Goal: Navigation & Orientation: Find specific page/section

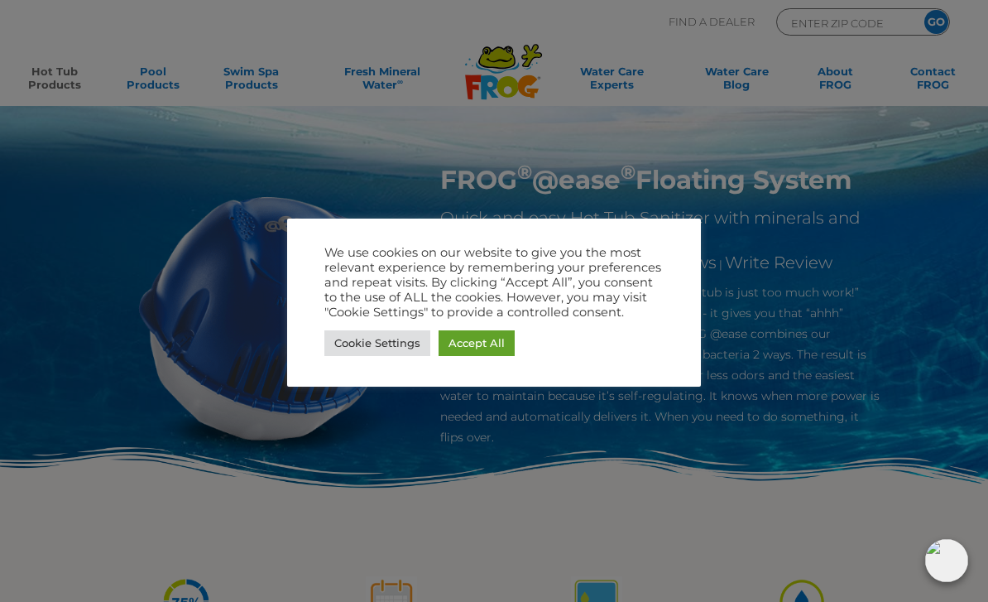
click at [393, 350] on link "Cookie Settings" at bounding box center [378, 343] width 106 height 26
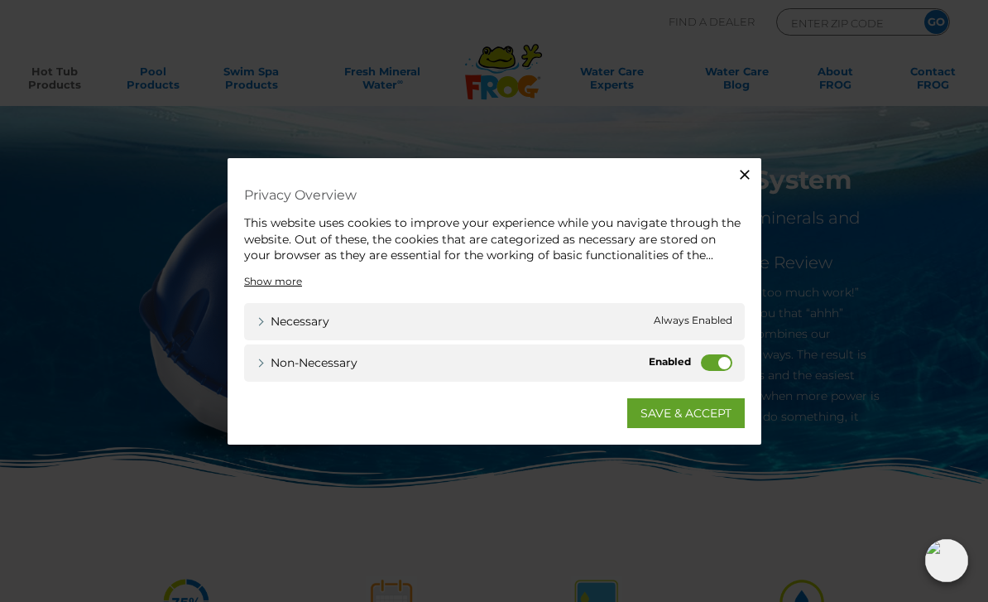
click at [717, 363] on label "Non-necessary" at bounding box center [716, 361] width 31 height 17
click at [0, 0] on input "Non-necessary" at bounding box center [0, 0] width 0 height 0
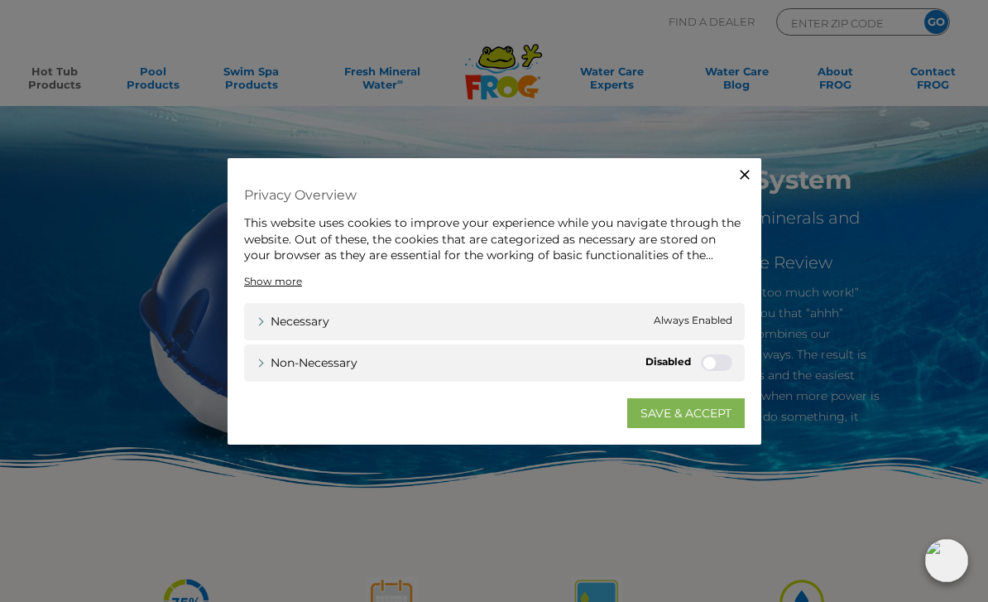
click at [704, 414] on link "SAVE & ACCEPT" at bounding box center [686, 412] width 118 height 30
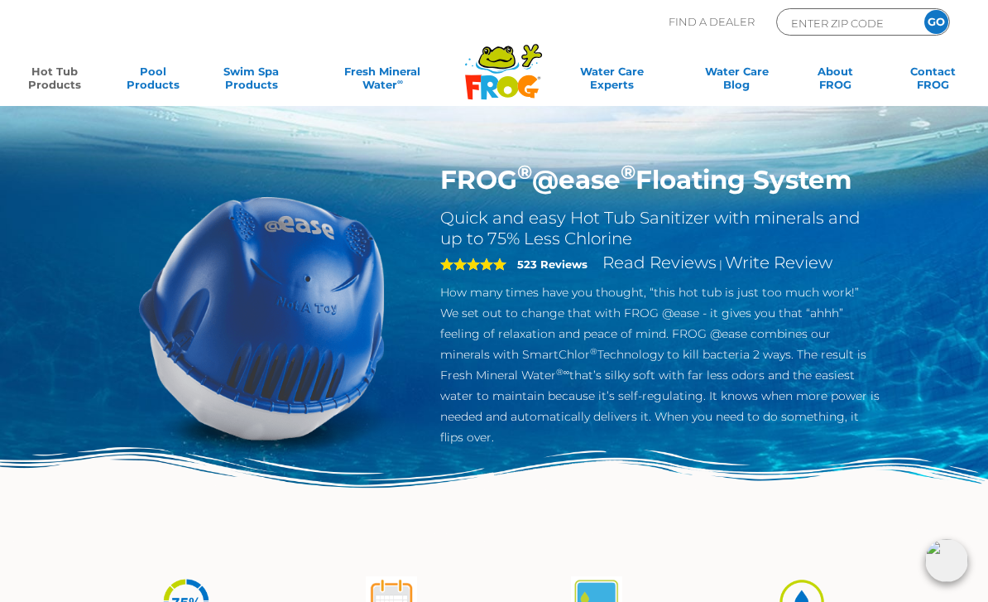
click at [863, 19] on input "ENTER ZIP CODE" at bounding box center [846, 22] width 112 height 19
type input "18940"
click at [936, 22] on input "GO" at bounding box center [937, 22] width 24 height 24
click at [935, 17] on input "GO" at bounding box center [937, 22] width 24 height 24
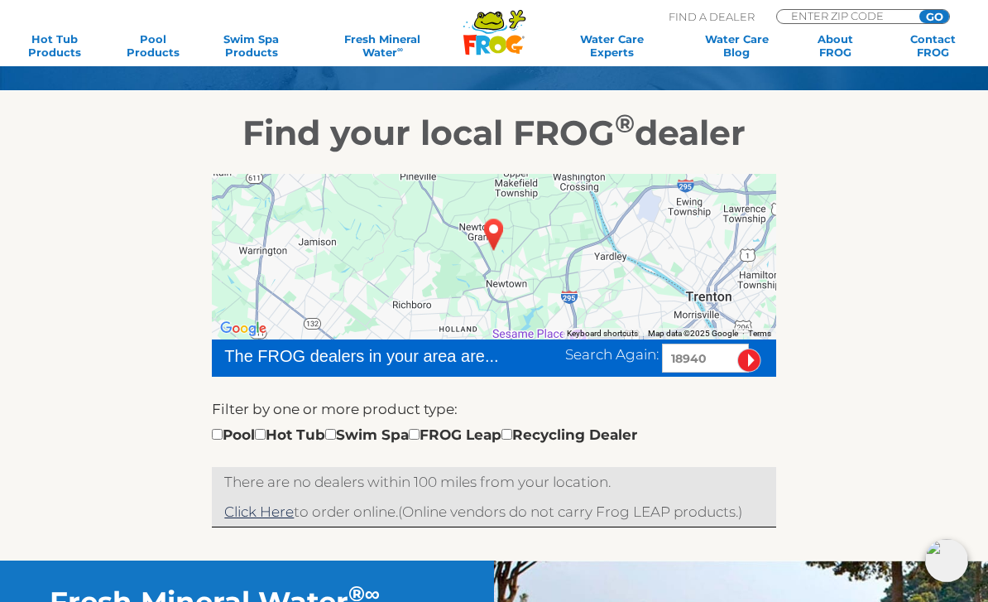
scroll to position [177, 0]
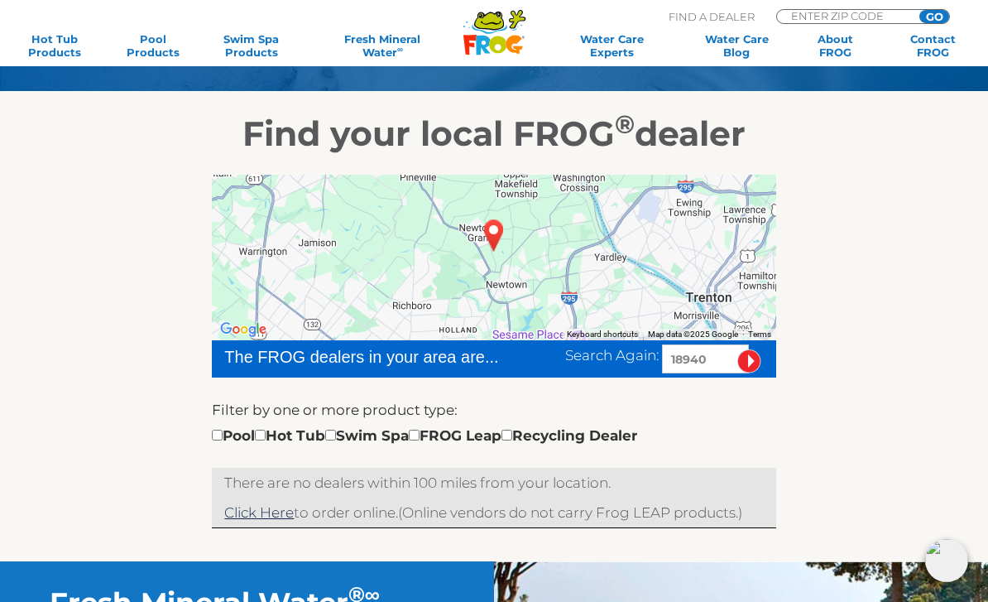
click at [266, 435] on input "checkbox" at bounding box center [260, 435] width 11 height 11
checkbox input "true"
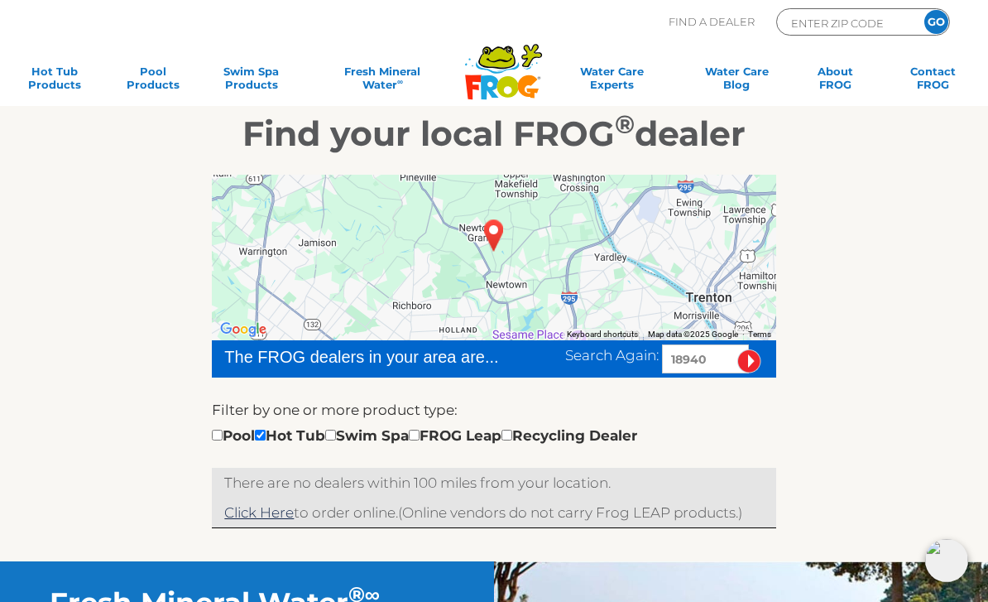
scroll to position [484, 0]
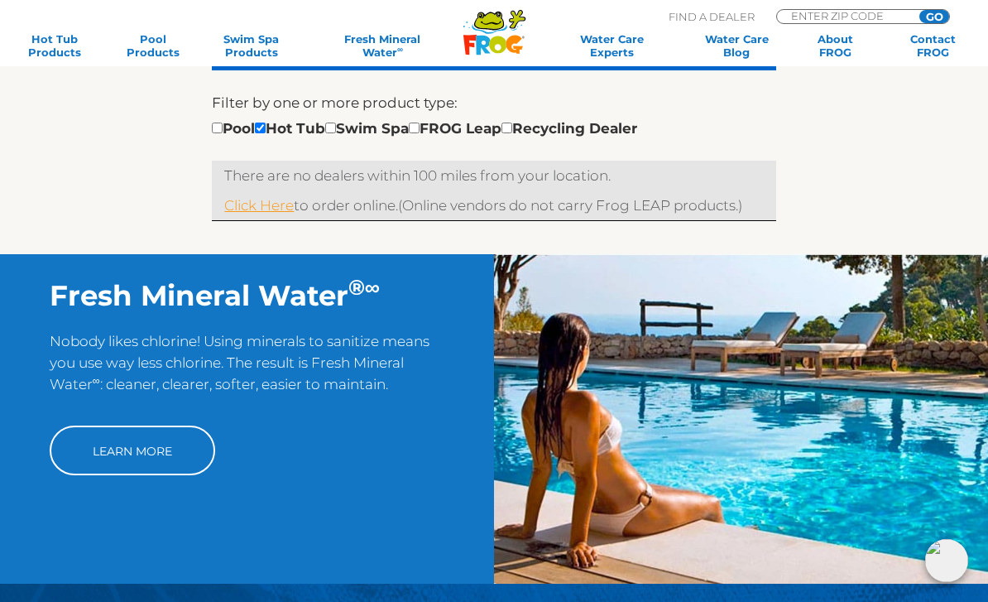
click at [260, 205] on link "Click Here" at bounding box center [259, 205] width 70 height 17
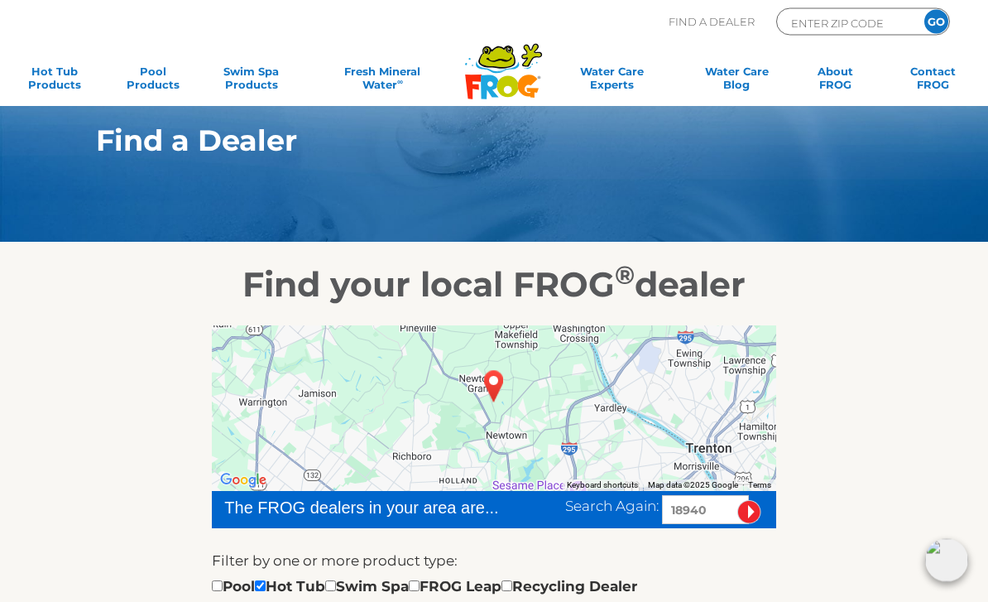
scroll to position [22, 0]
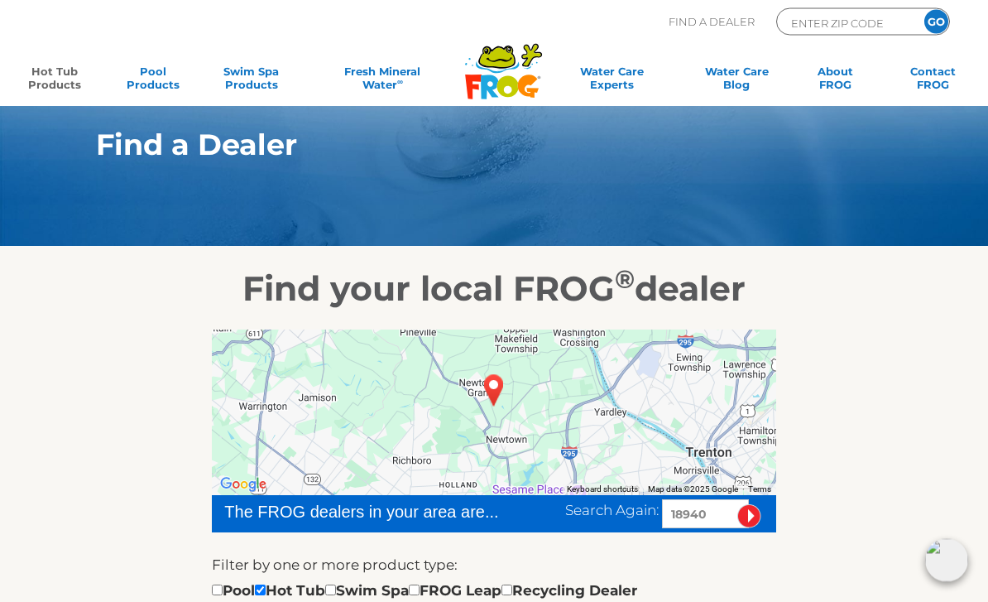
click at [51, 74] on link "Hot Tub Products" at bounding box center [55, 81] width 76 height 33
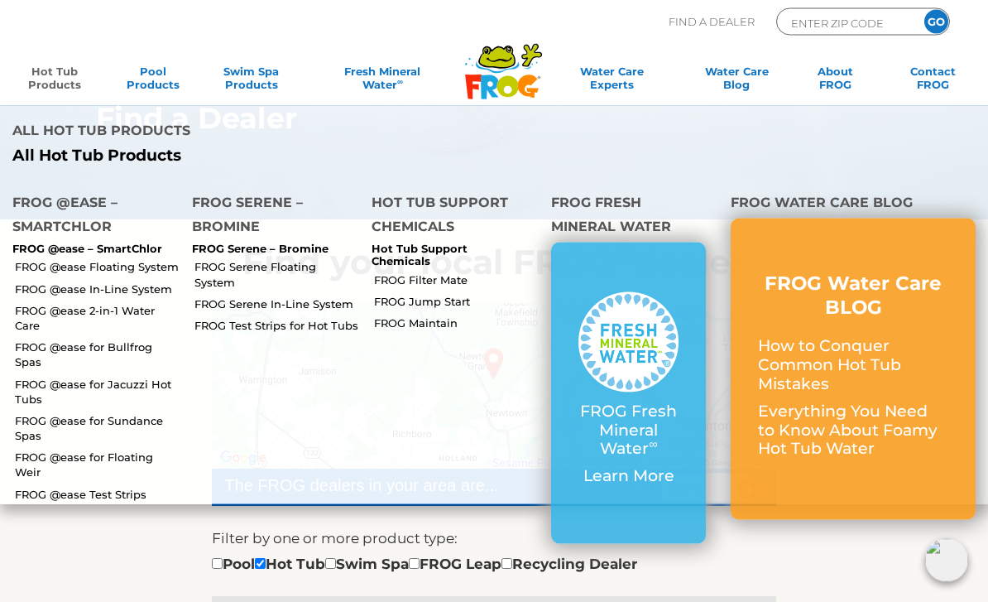
scroll to position [0, 0]
